Goal: Navigation & Orientation: Find specific page/section

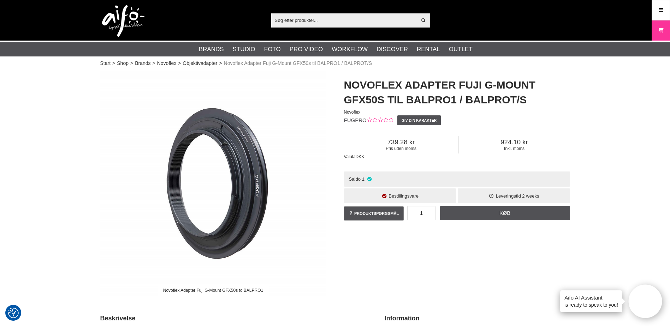
click at [351, 118] on span "FUGPRO" at bounding box center [355, 120] width 23 height 6
copy span "FUGPRO"
click at [661, 11] on icon at bounding box center [660, 10] width 6 height 8
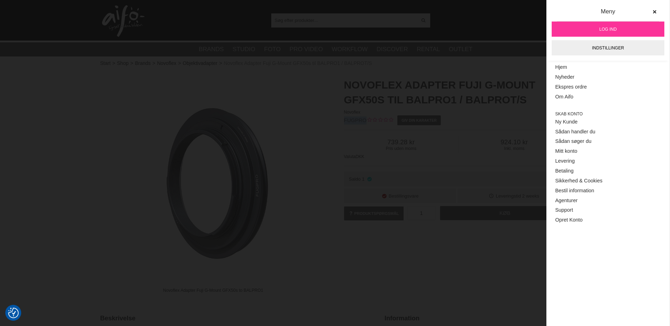
click at [624, 29] on link "Log ind" at bounding box center [607, 29] width 113 height 15
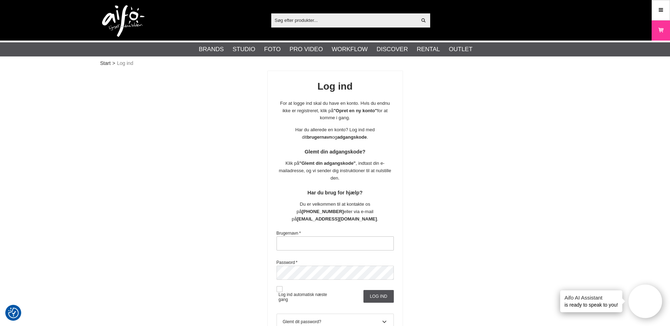
click at [358, 239] on input "text" at bounding box center [334, 244] width 117 height 14
click at [348, 238] on input "text" at bounding box center [334, 244] width 117 height 14
